Goal: Task Accomplishment & Management: Manage account settings

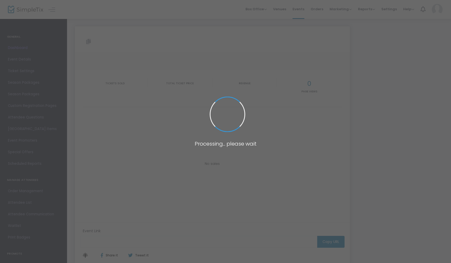
type input "[URL][DOMAIN_NAME][DEMOGRAPHIC_DATA]"
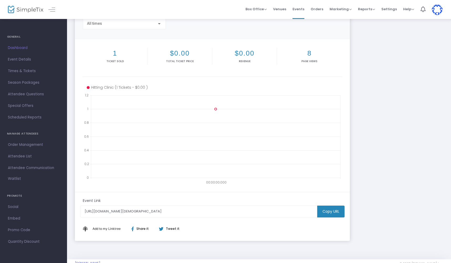
scroll to position [49, 0]
click at [22, 155] on span "Attendee List" at bounding box center [33, 156] width 51 height 7
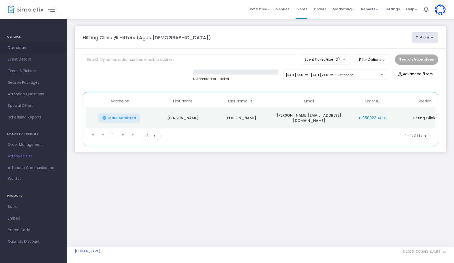
click at [20, 46] on span "Dashboard" at bounding box center [33, 47] width 51 height 7
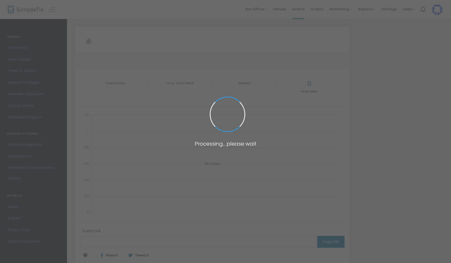
type input "[URL][DOMAIN_NAME][DEMOGRAPHIC_DATA]"
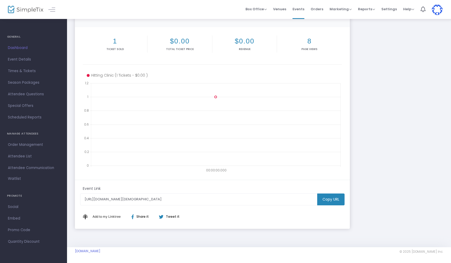
scroll to position [59, 0]
click at [25, 49] on span "Dashboard" at bounding box center [33, 47] width 51 height 7
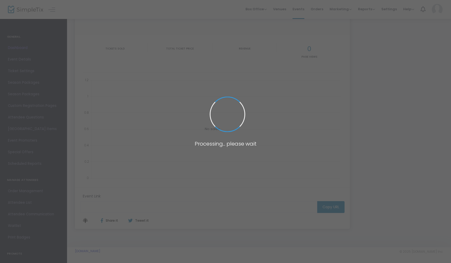
scroll to position [34, 0]
type input "[URL][DOMAIN_NAME][DEMOGRAPHIC_DATA]"
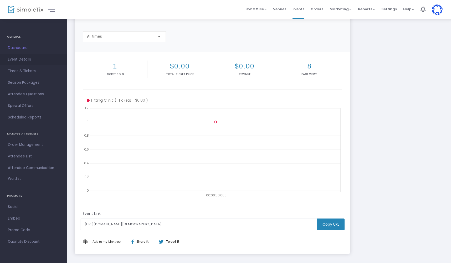
click at [19, 60] on span "Event Details" at bounding box center [33, 59] width 51 height 7
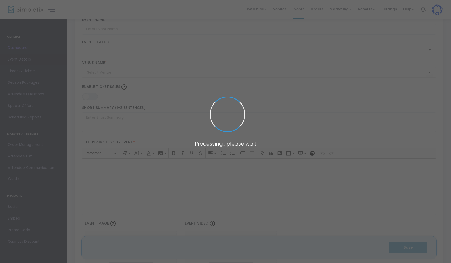
type input "Hitting Clinic @ Hitters (Ages [DEMOGRAPHIC_DATA])"
type textarea "Join us for the 2nd Hitting Clinic at [GEOGRAPHIC_DATA], where baseball and sof…"
type input "9.0000 %"
type input "Register Now"
type input "Hitters [GEOGRAPHIC_DATA]"
